Goal: Information Seeking & Learning: Learn about a topic

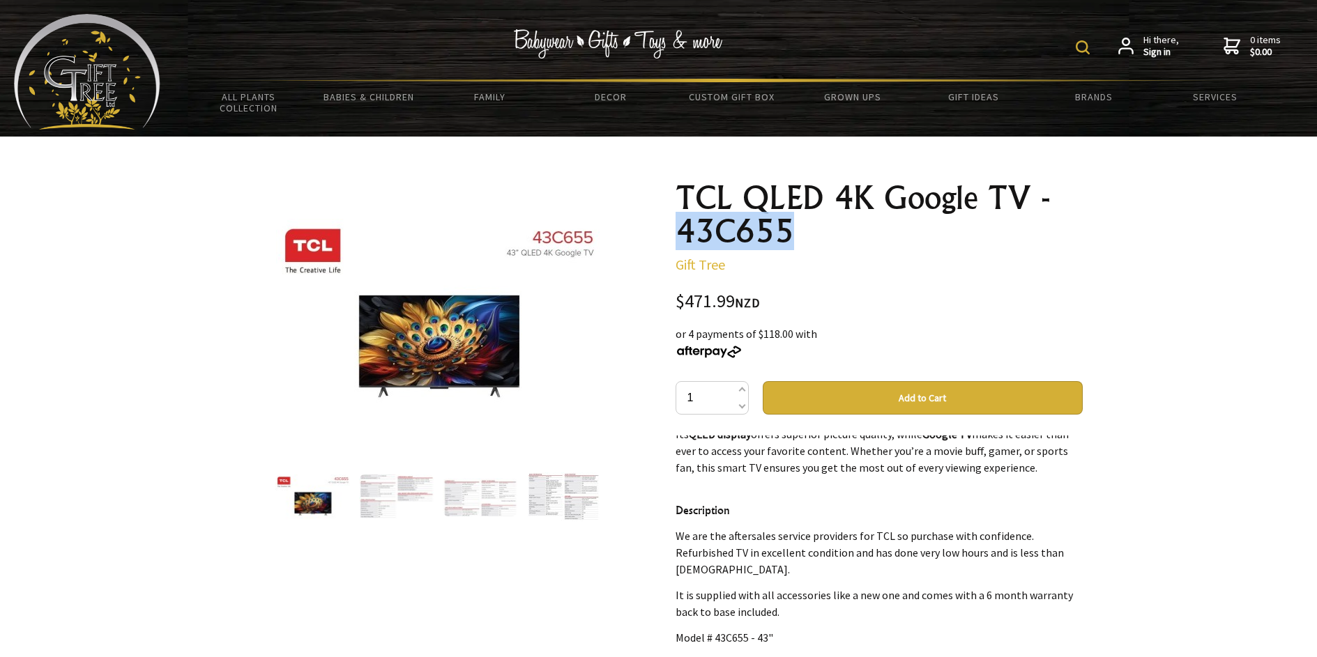
drag, startPoint x: 677, startPoint y: 227, endPoint x: 864, endPoint y: 245, distance: 187.7
click at [864, 245] on h1 "TCL QLED 4K Google TV - 43C655" at bounding box center [878, 214] width 407 height 67
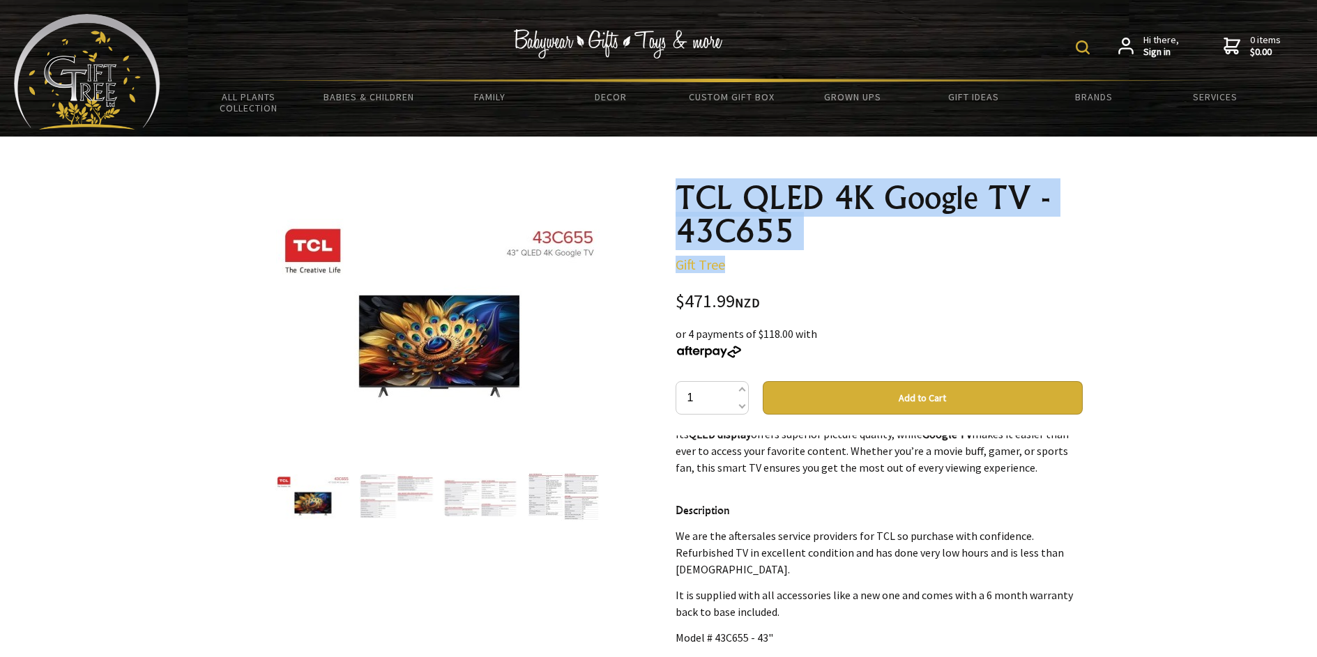
drag, startPoint x: 669, startPoint y: 183, endPoint x: 830, endPoint y: 271, distance: 183.4
click at [830, 271] on div "TCL QLED 4K Google TV - 43C655 Gift Tree $471.99 NZD or 4 payments of $118.00 w…" at bounding box center [878, 586] width 429 height 832
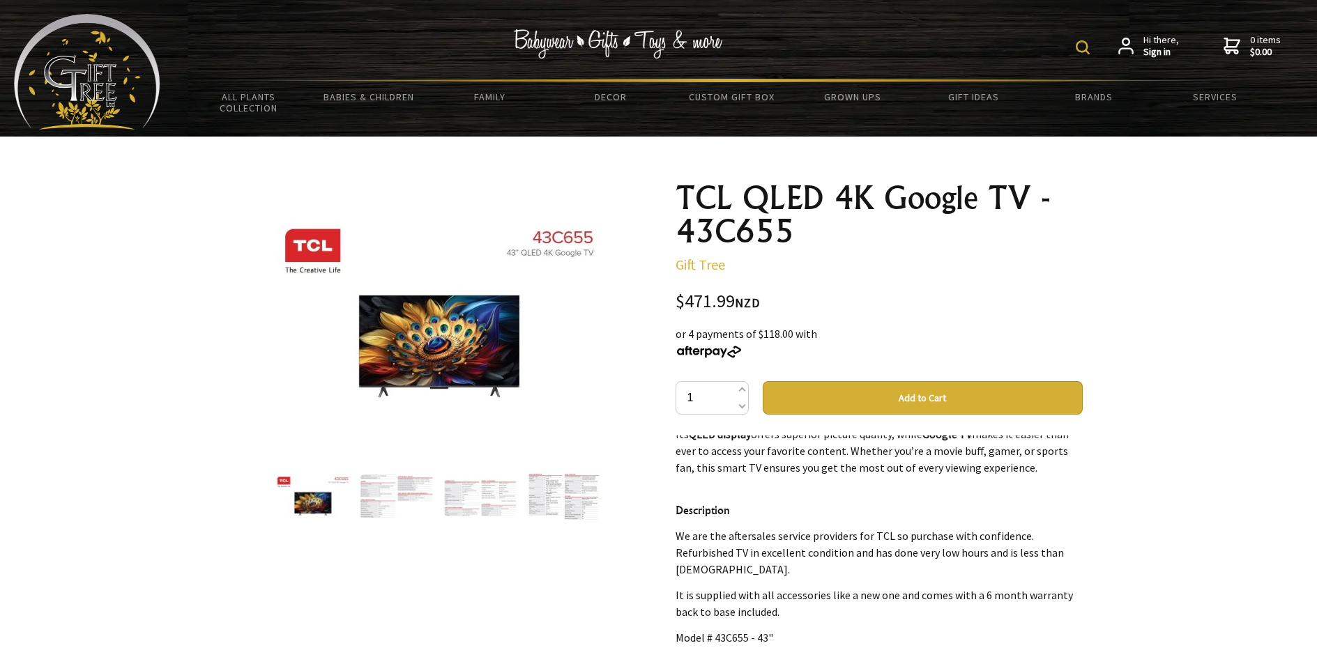
drag, startPoint x: 827, startPoint y: 284, endPoint x: 801, endPoint y: 261, distance: 35.1
click at [823, 276] on div "TCL QLED 4K Google TV - 43C655 Gift Tree $471.99 NZD or 4 payments of $118.00 w…" at bounding box center [878, 581] width 407 height 801
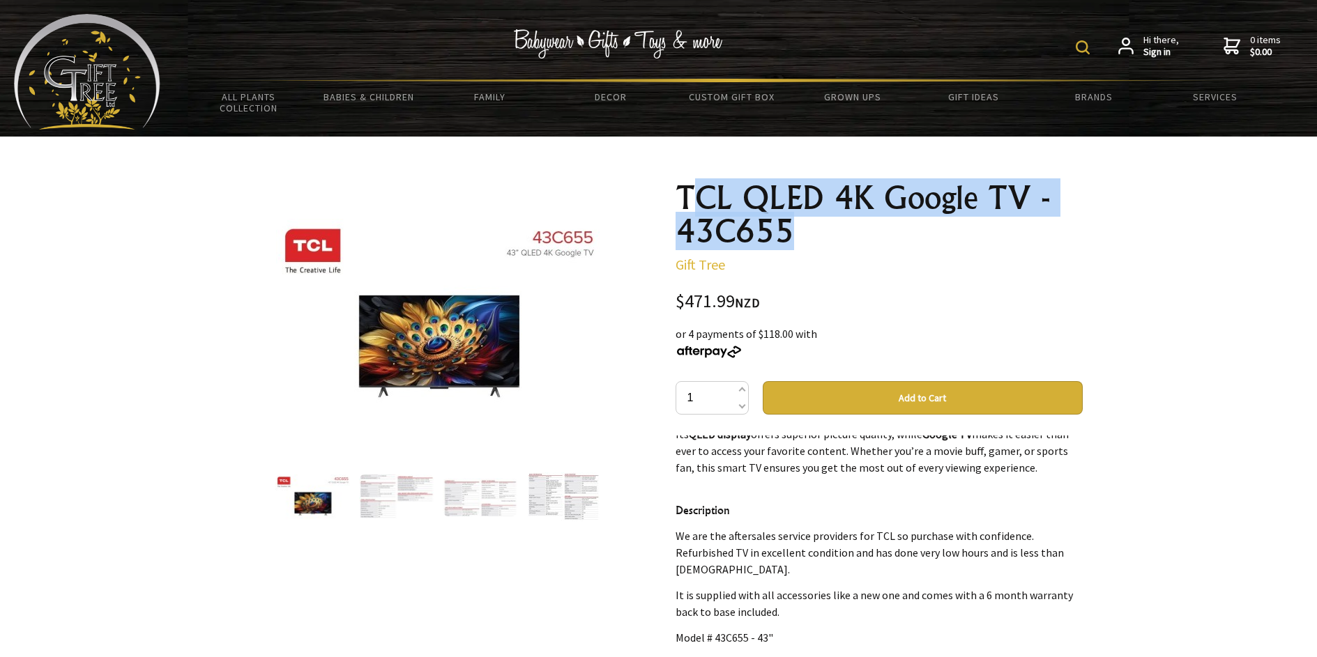
drag, startPoint x: 689, startPoint y: 187, endPoint x: 785, endPoint y: 241, distance: 110.1
click at [785, 241] on h1 "TCL QLED 4K Google TV - 43C655" at bounding box center [878, 214] width 407 height 67
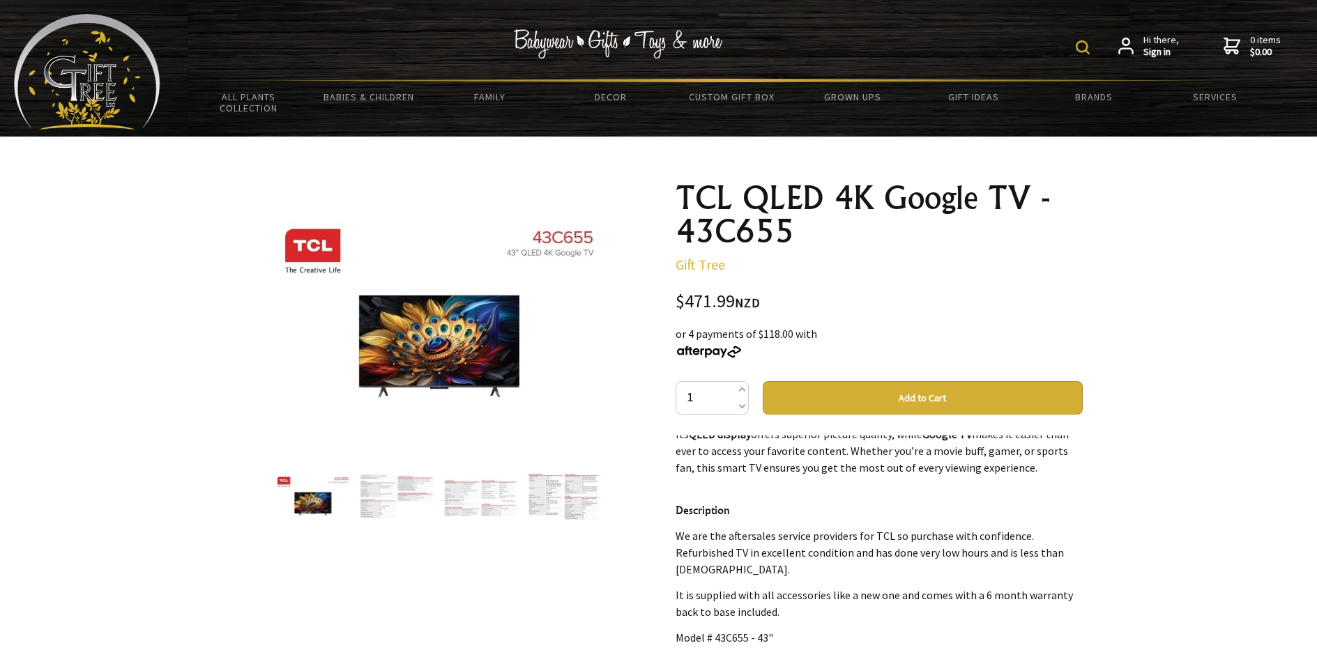
drag, startPoint x: 776, startPoint y: 261, endPoint x: 667, endPoint y: 260, distance: 108.7
click at [769, 259] on p "Gift Tree" at bounding box center [878, 264] width 407 height 17
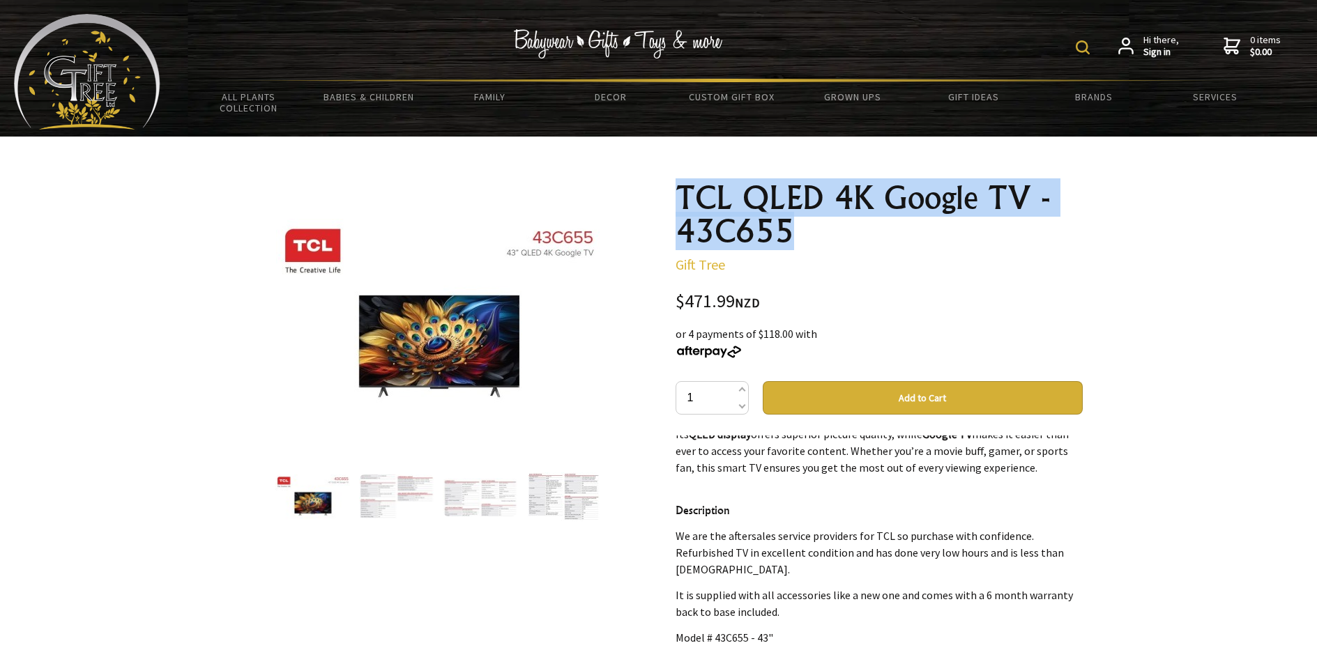
drag, startPoint x: 677, startPoint y: 194, endPoint x: 1016, endPoint y: 233, distance: 340.3
click at [1016, 233] on h1 "TCL QLED 4K Google TV - 43C655" at bounding box center [878, 214] width 407 height 67
copy h1 "TCL QLED 4K Google TV - 43C655"
